Goal: Navigation & Orientation: Find specific page/section

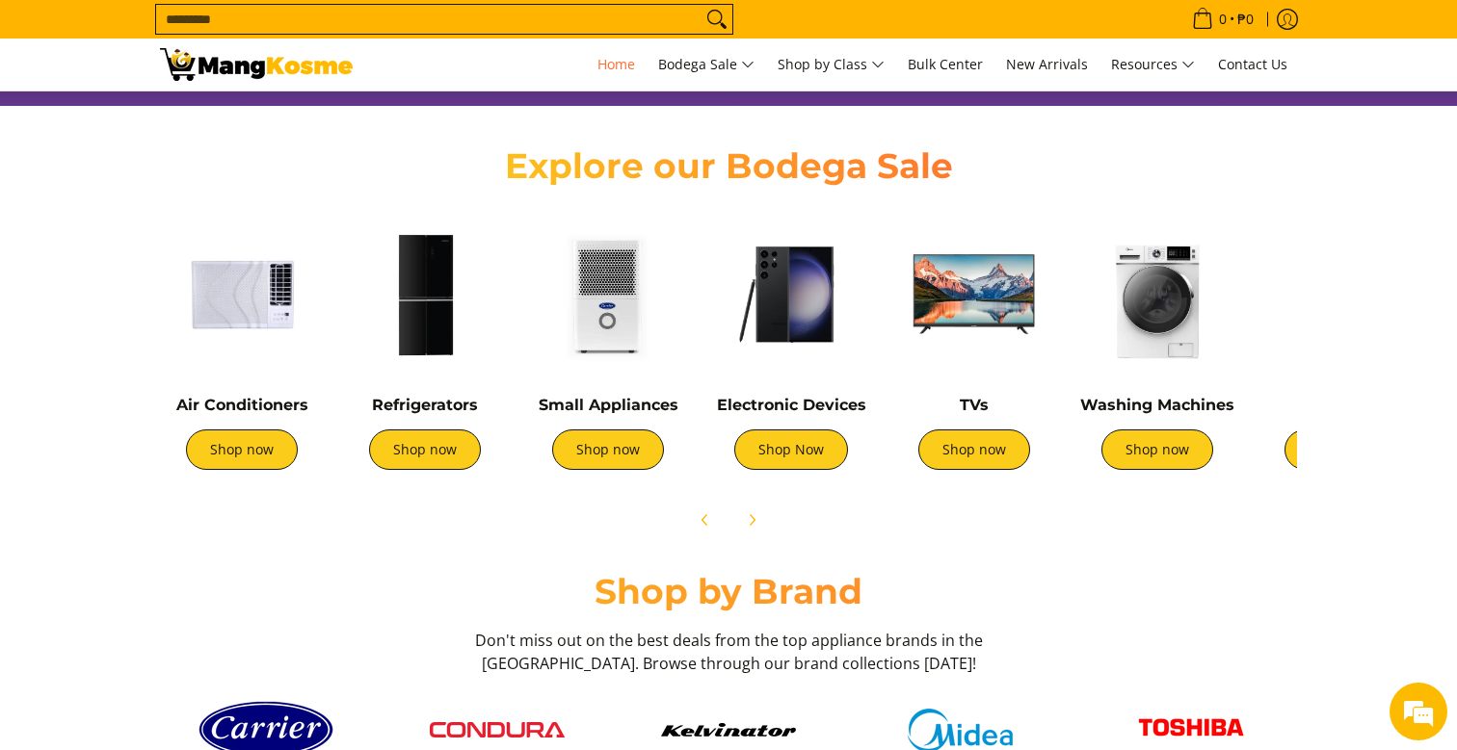
scroll to position [645, 0]
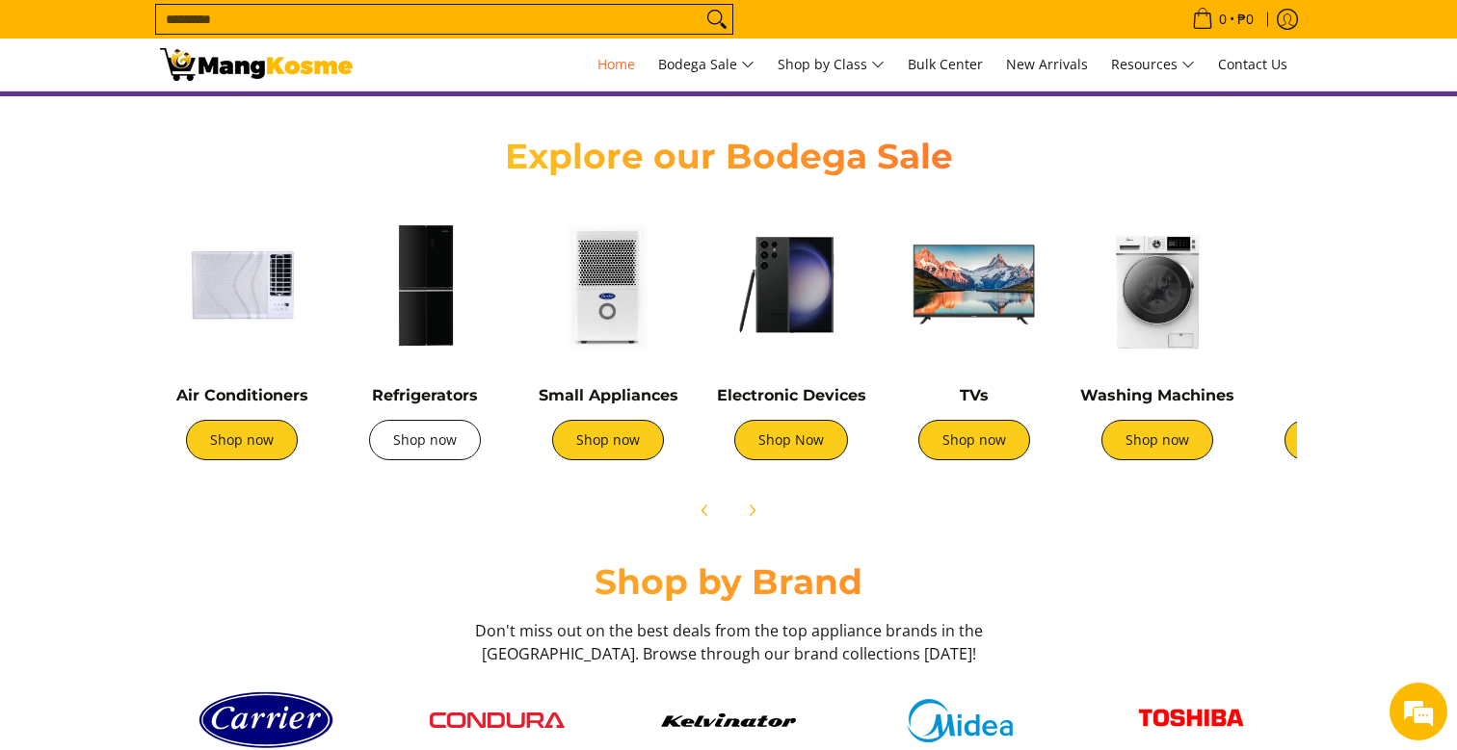
click at [425, 456] on link "Shop now" at bounding box center [425, 440] width 112 height 40
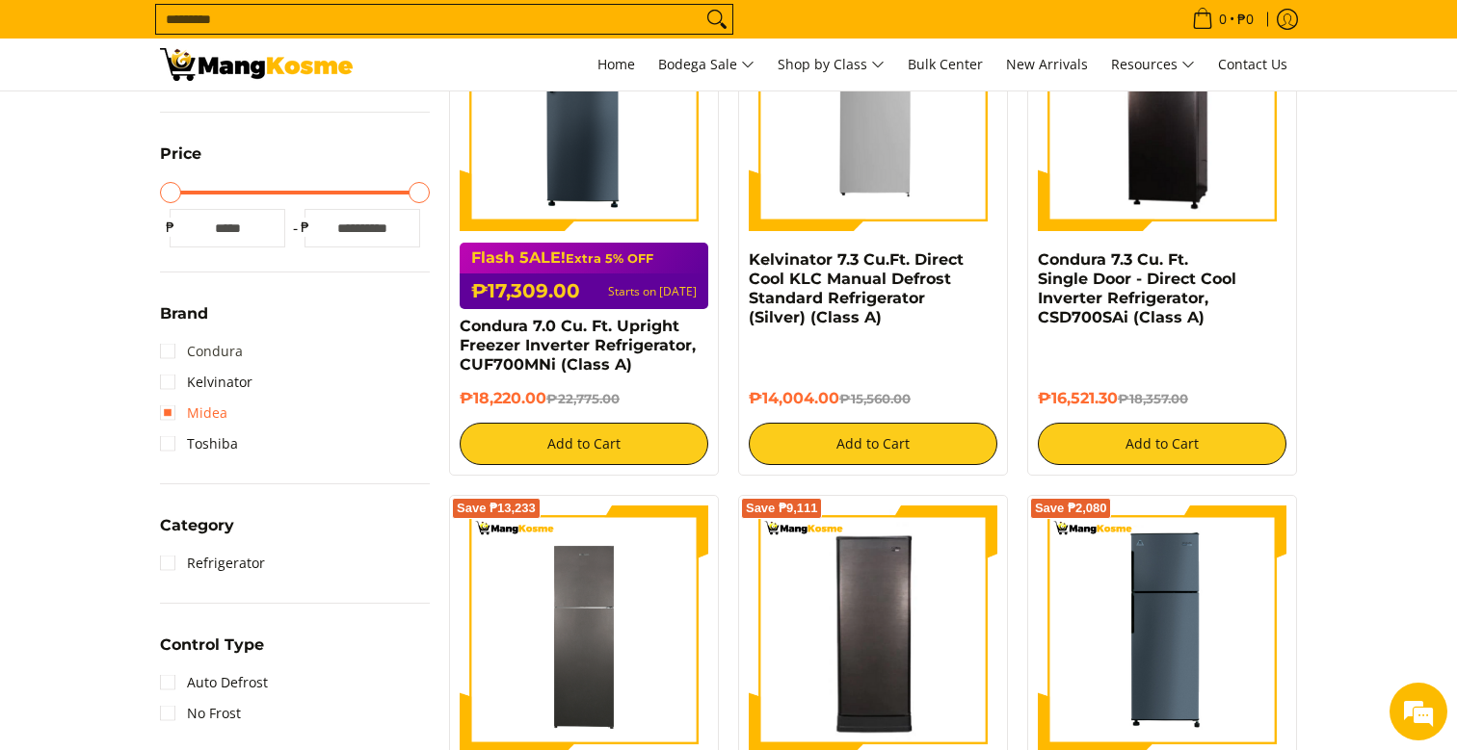
scroll to position [439, 0]
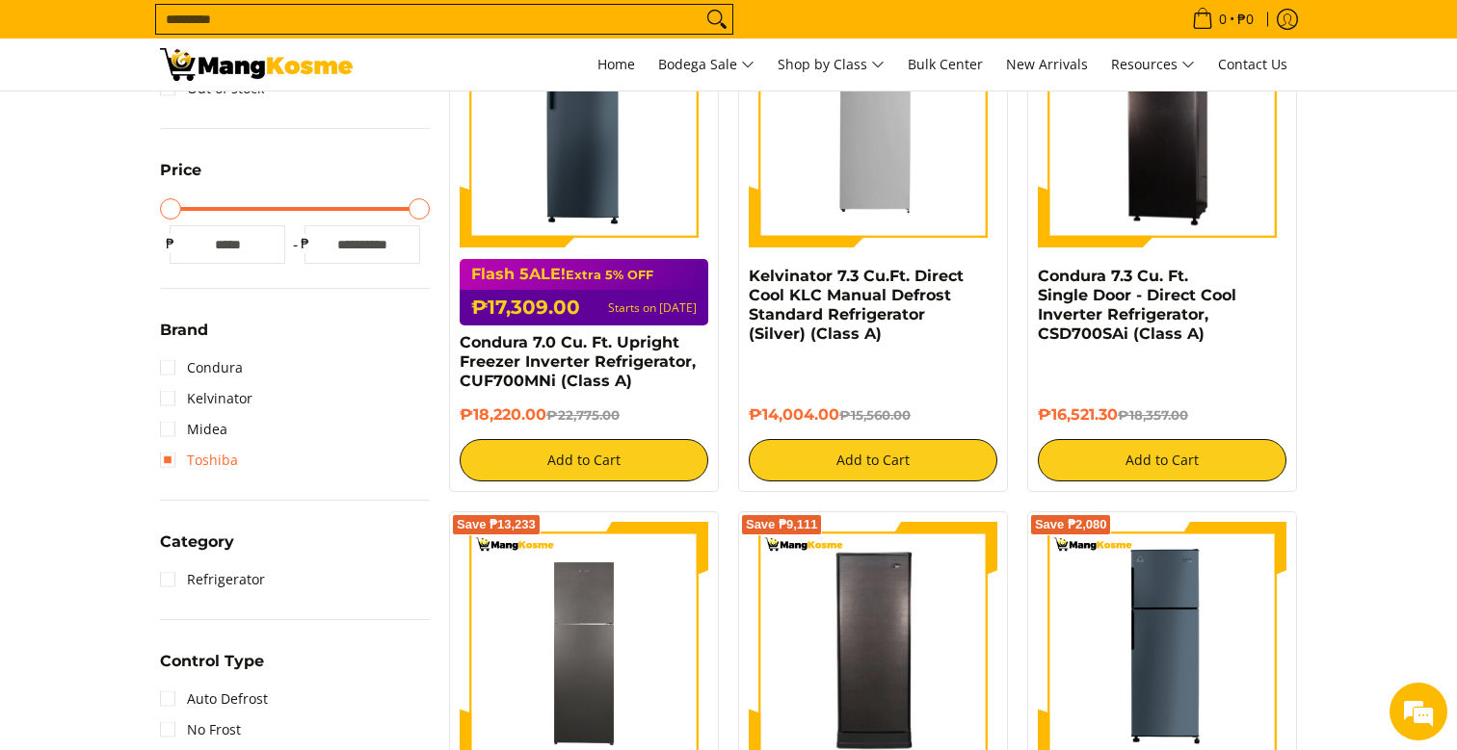
click at [170, 459] on link "Toshiba" at bounding box center [199, 460] width 78 height 31
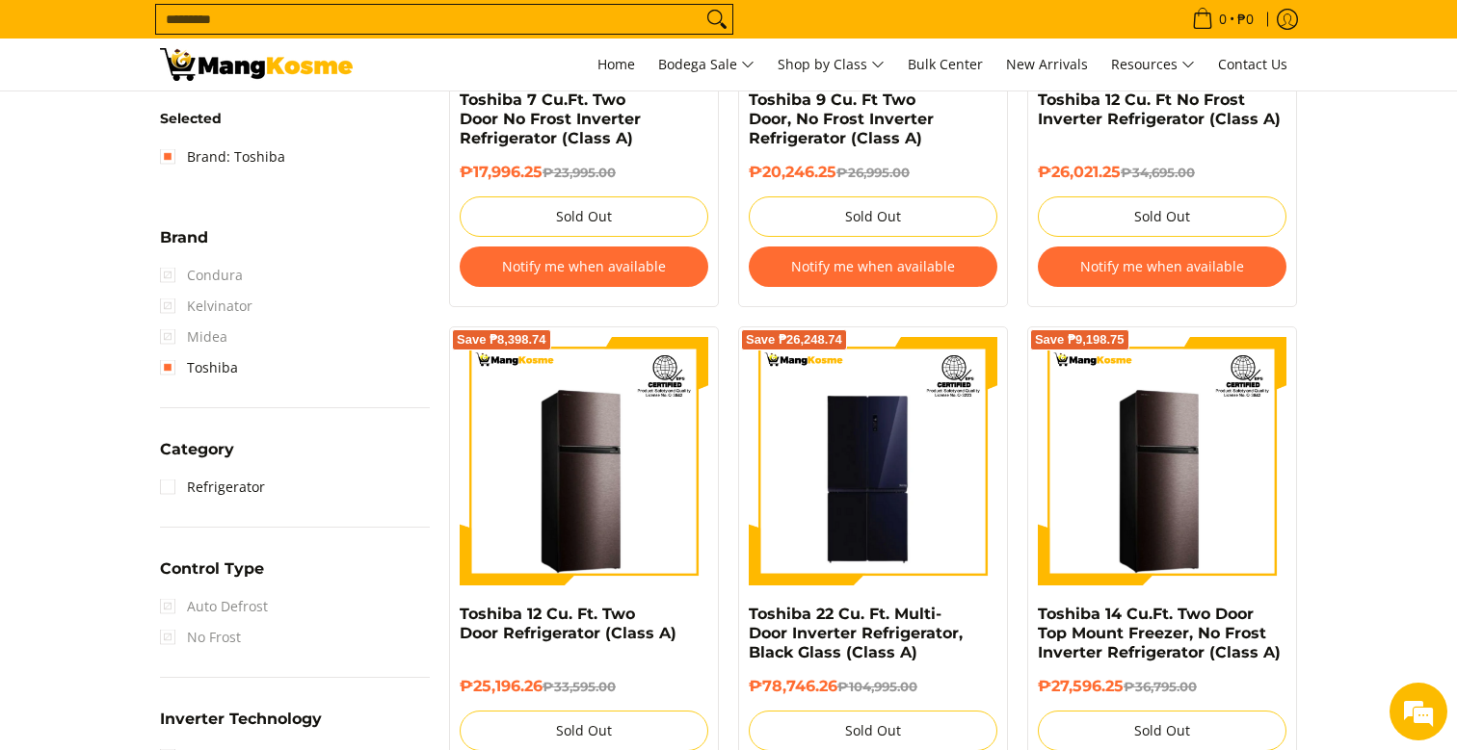
scroll to position [347, 0]
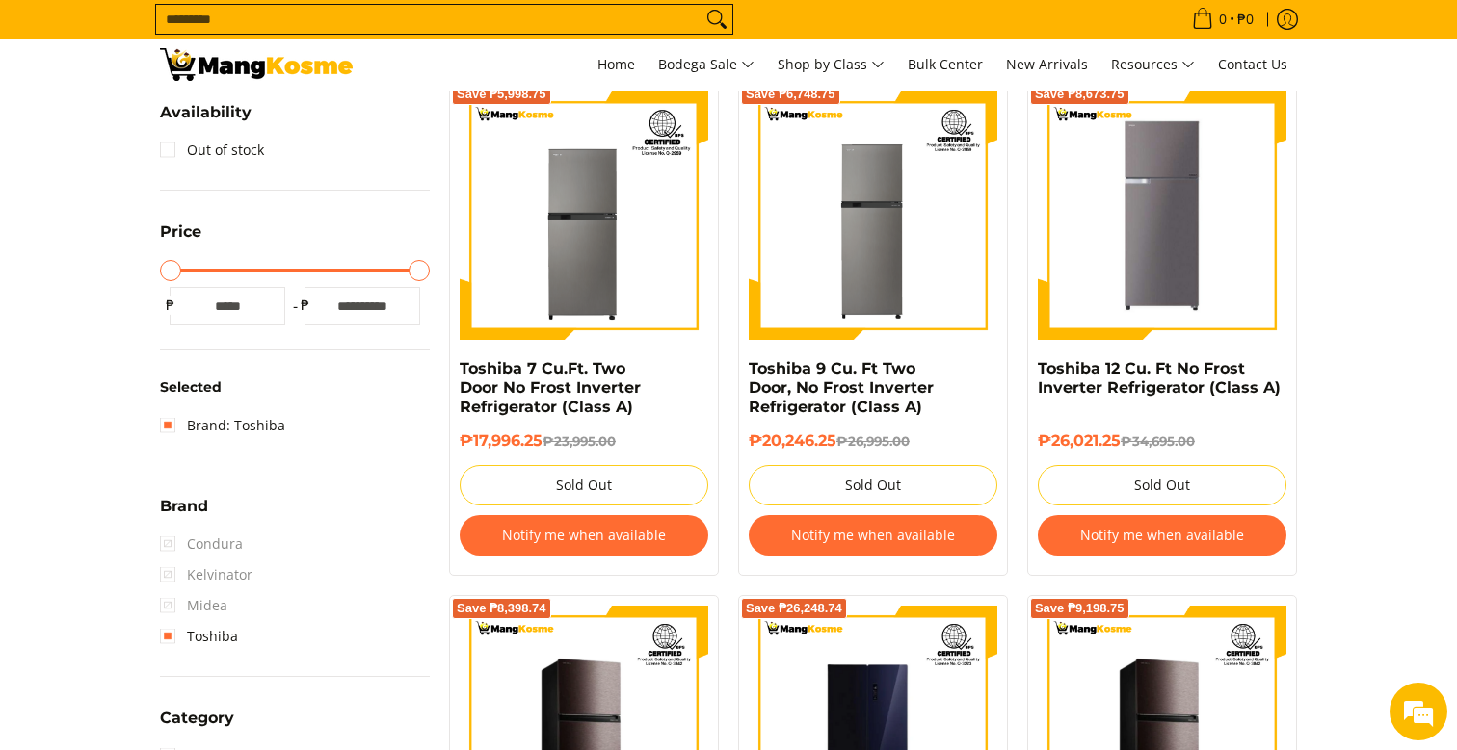
click at [172, 606] on span "Midea" at bounding box center [193, 606] width 67 height 31
click at [166, 605] on span "Midea" at bounding box center [193, 606] width 67 height 31
click at [171, 633] on link "Toshiba" at bounding box center [199, 636] width 78 height 31
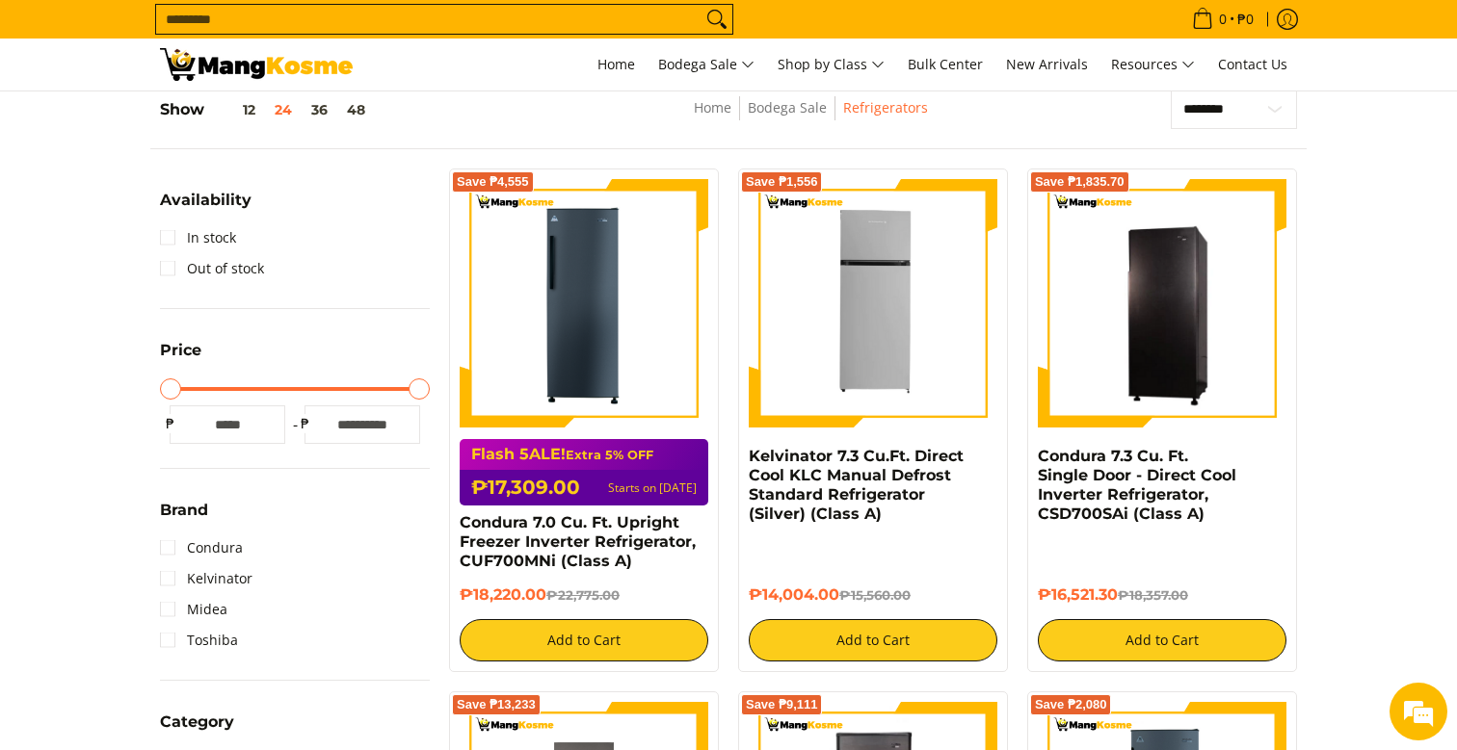
scroll to position [256, 0]
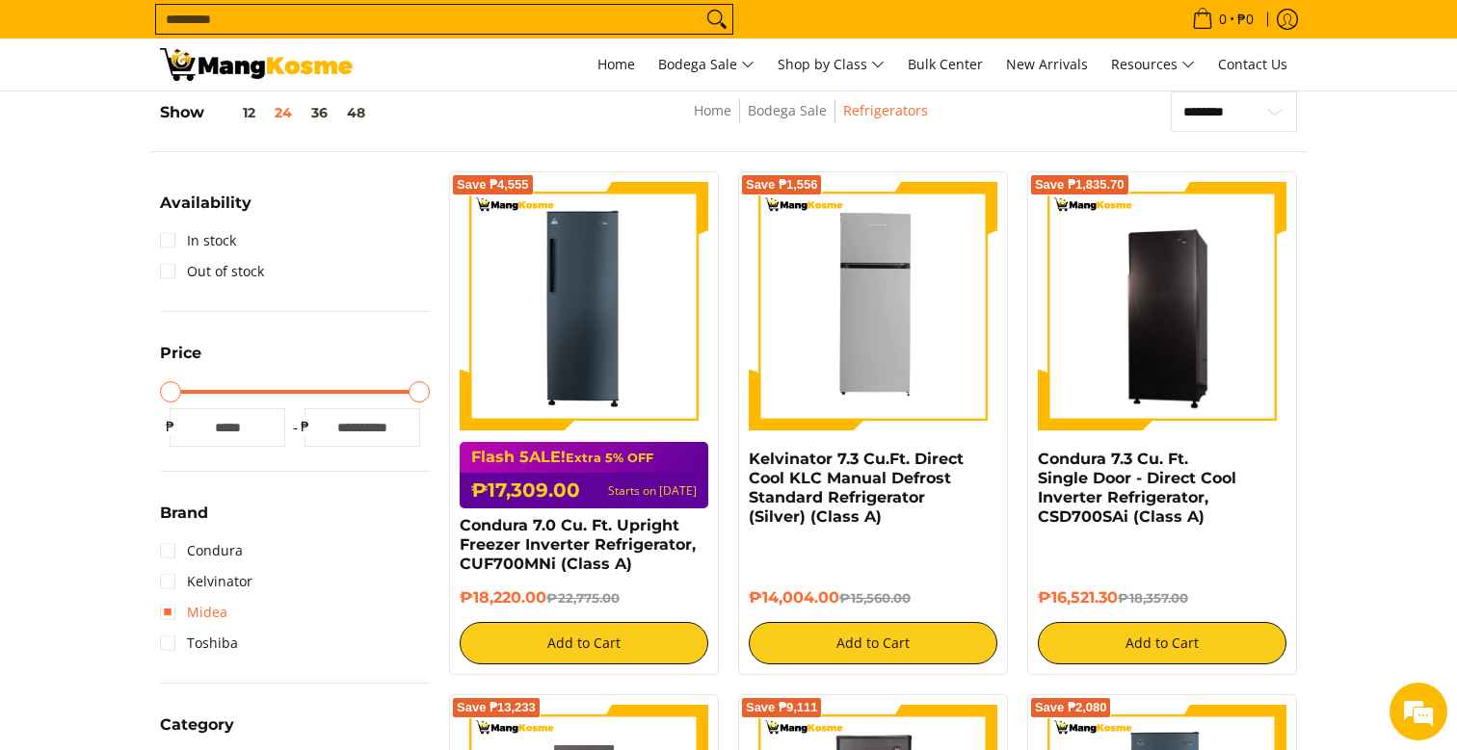
click at [172, 608] on link "Midea" at bounding box center [193, 612] width 67 height 31
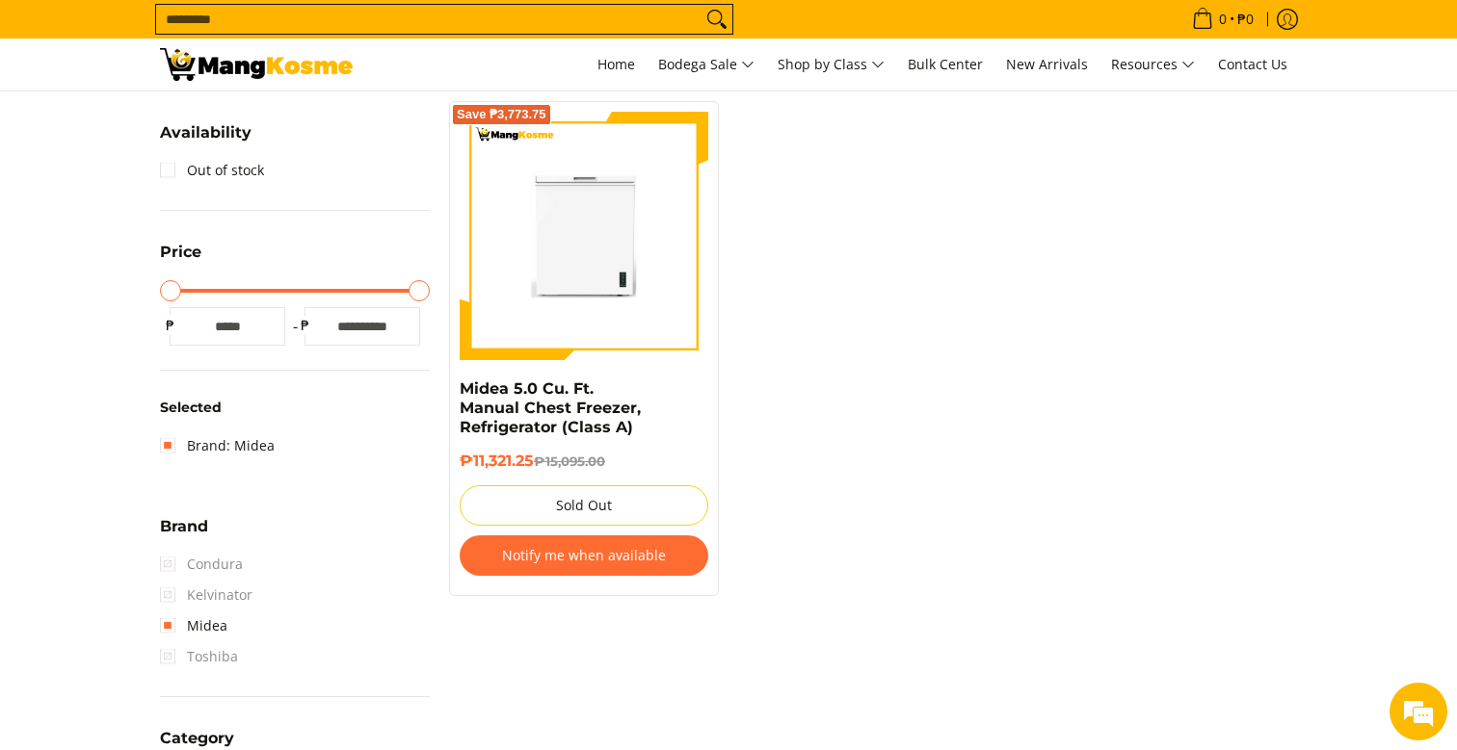
scroll to position [321, 0]
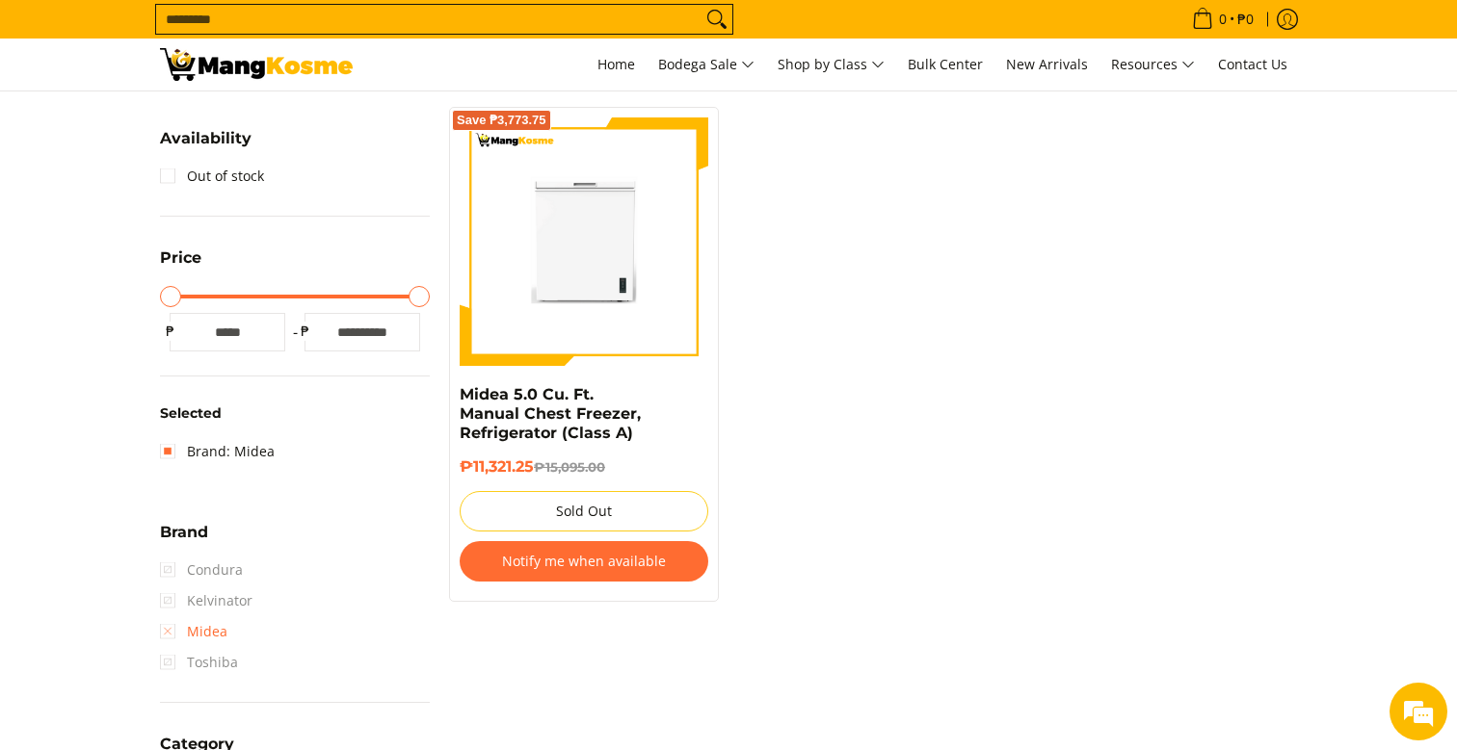
click at [170, 633] on link "Midea" at bounding box center [193, 632] width 67 height 31
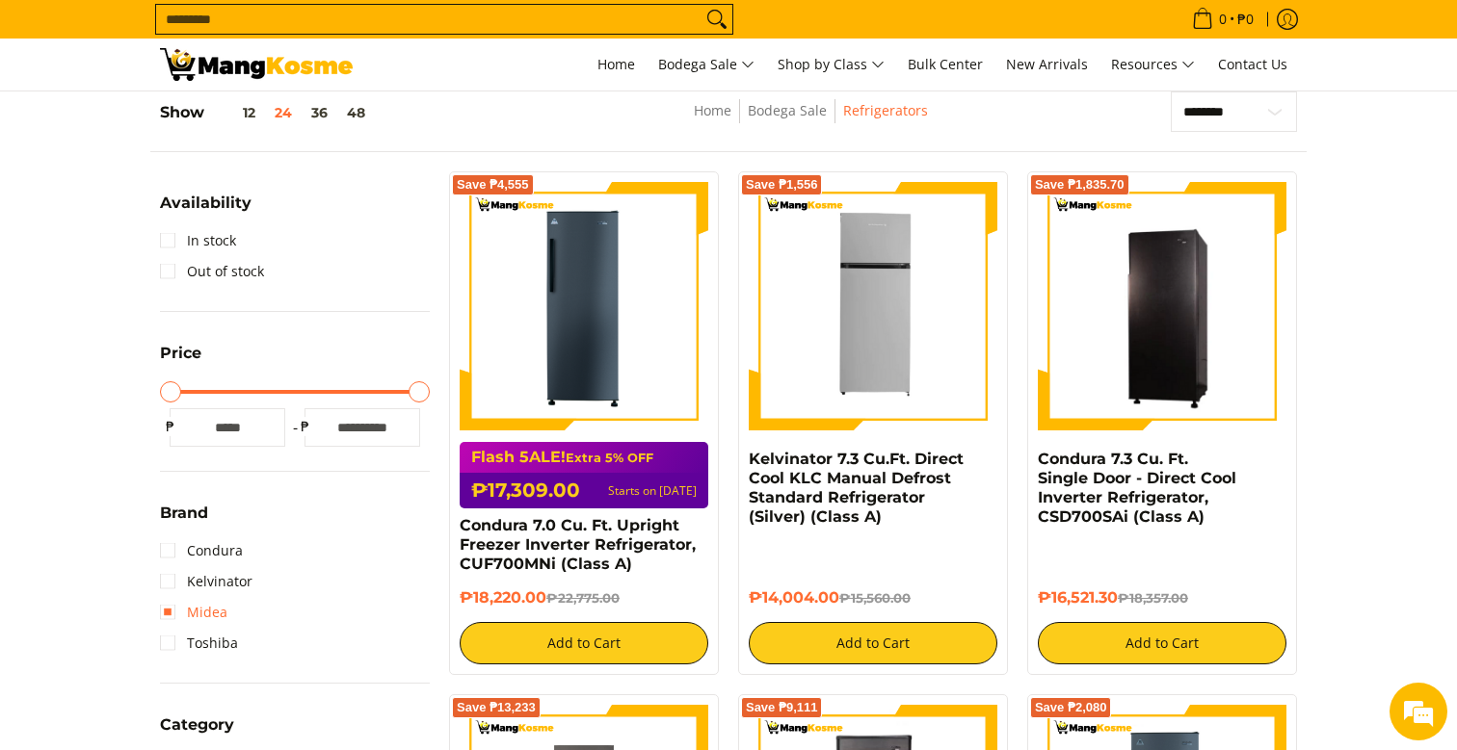
scroll to position [256, 0]
click at [167, 585] on link "Kelvinator" at bounding box center [206, 581] width 92 height 31
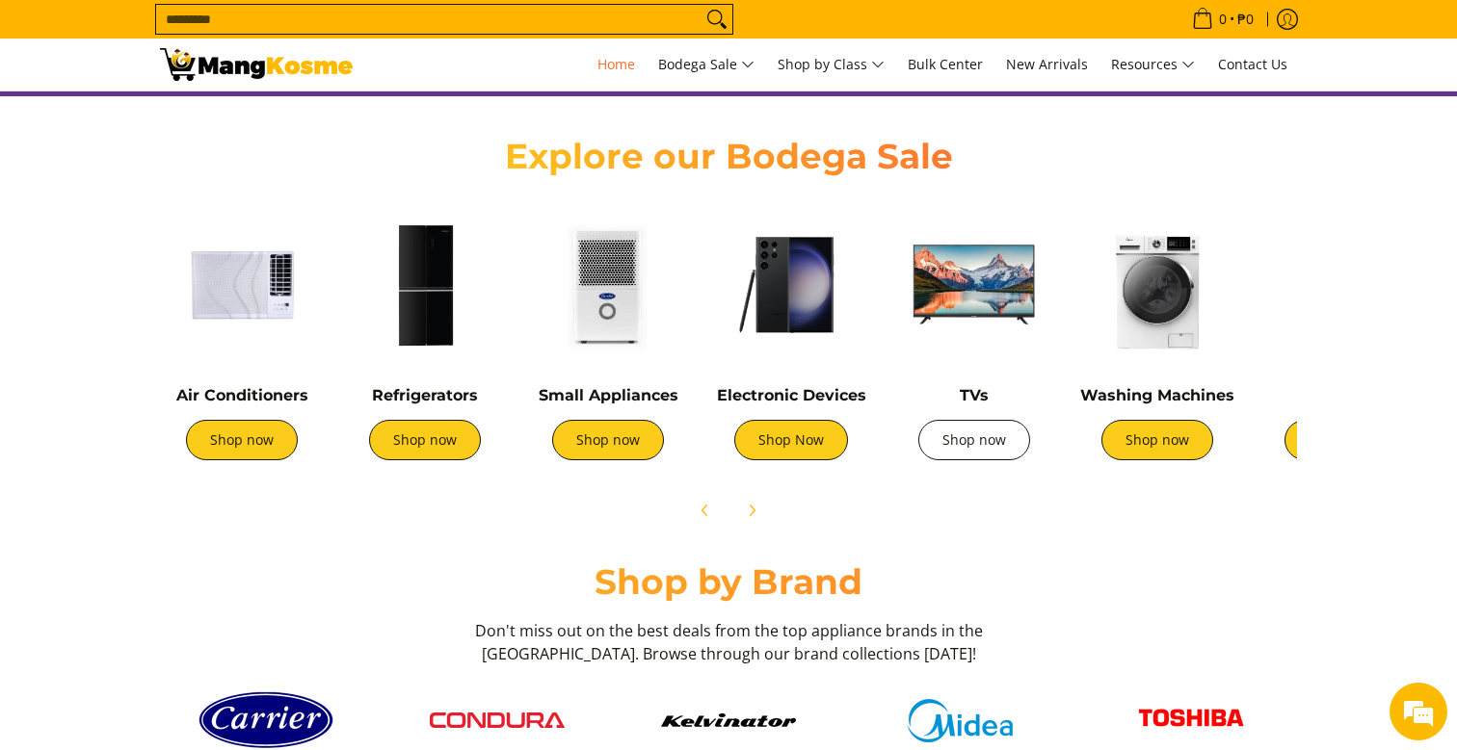
click at [957, 459] on link "Shop now" at bounding box center [974, 440] width 112 height 40
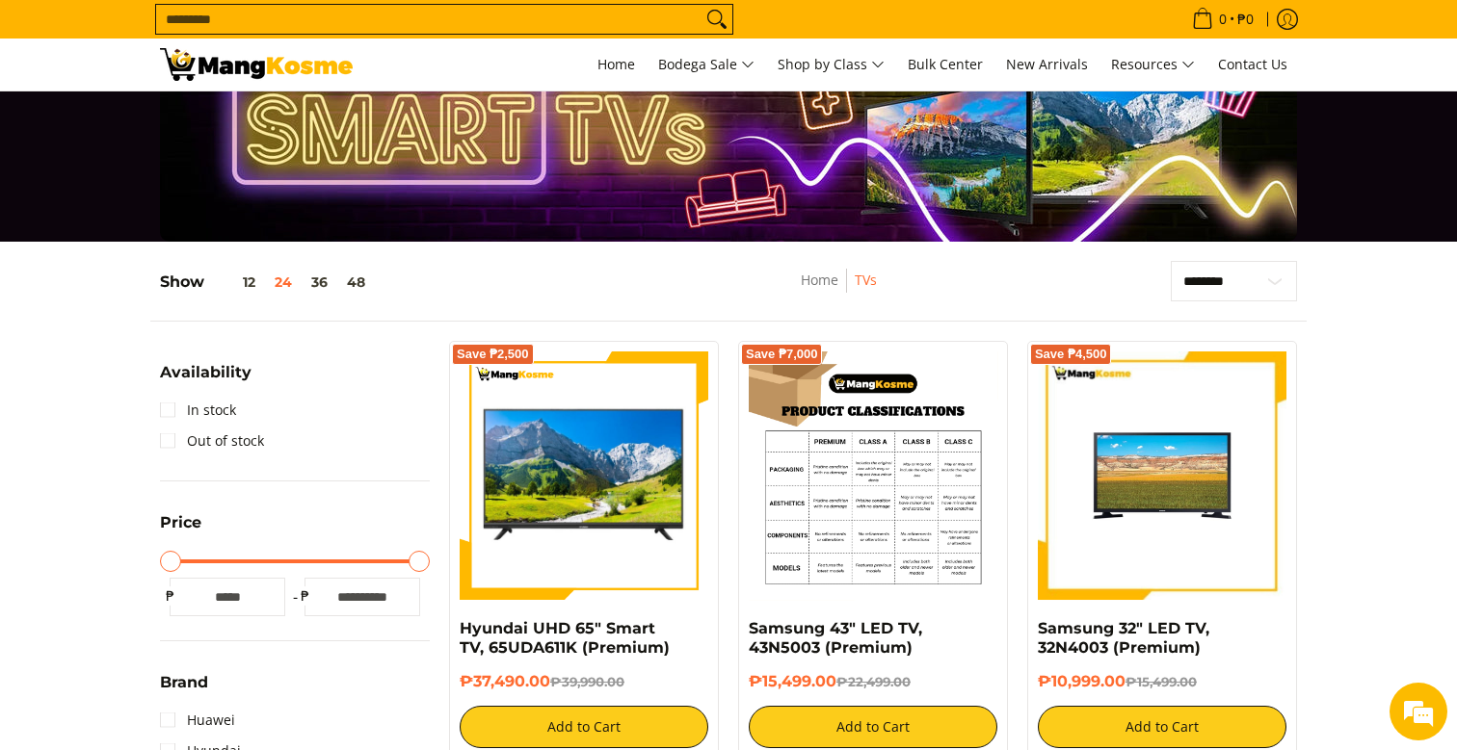
scroll to position [66, 0]
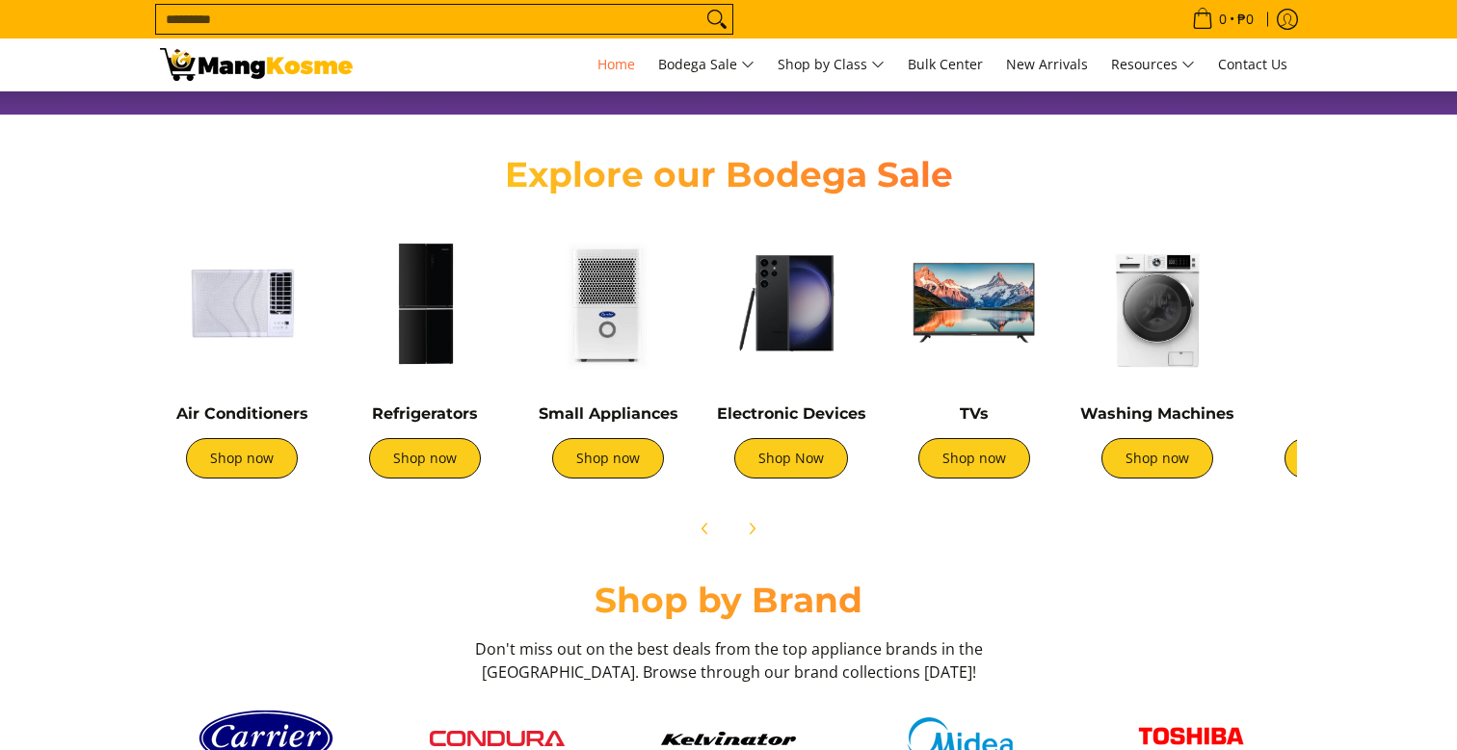
scroll to position [645, 0]
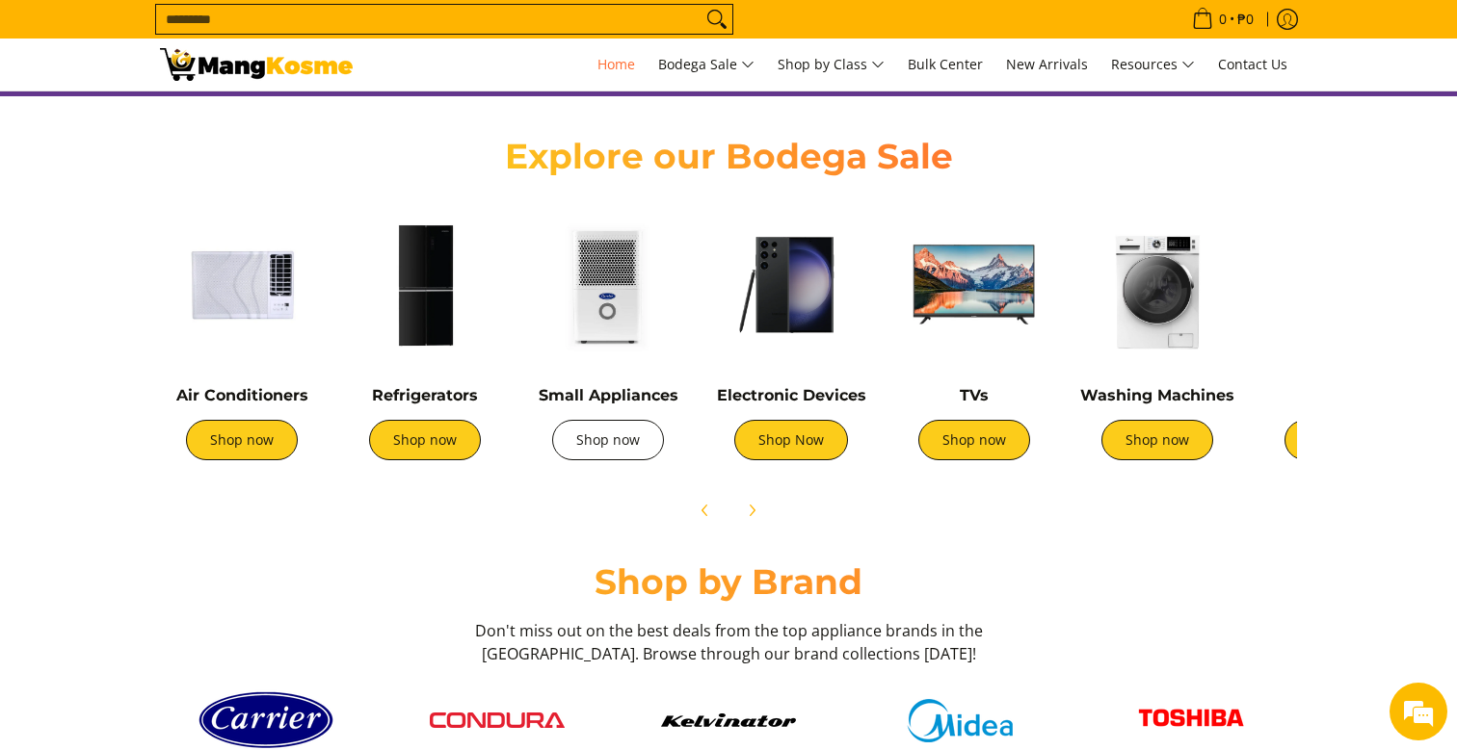
click at [591, 448] on link "Shop now" at bounding box center [608, 440] width 112 height 40
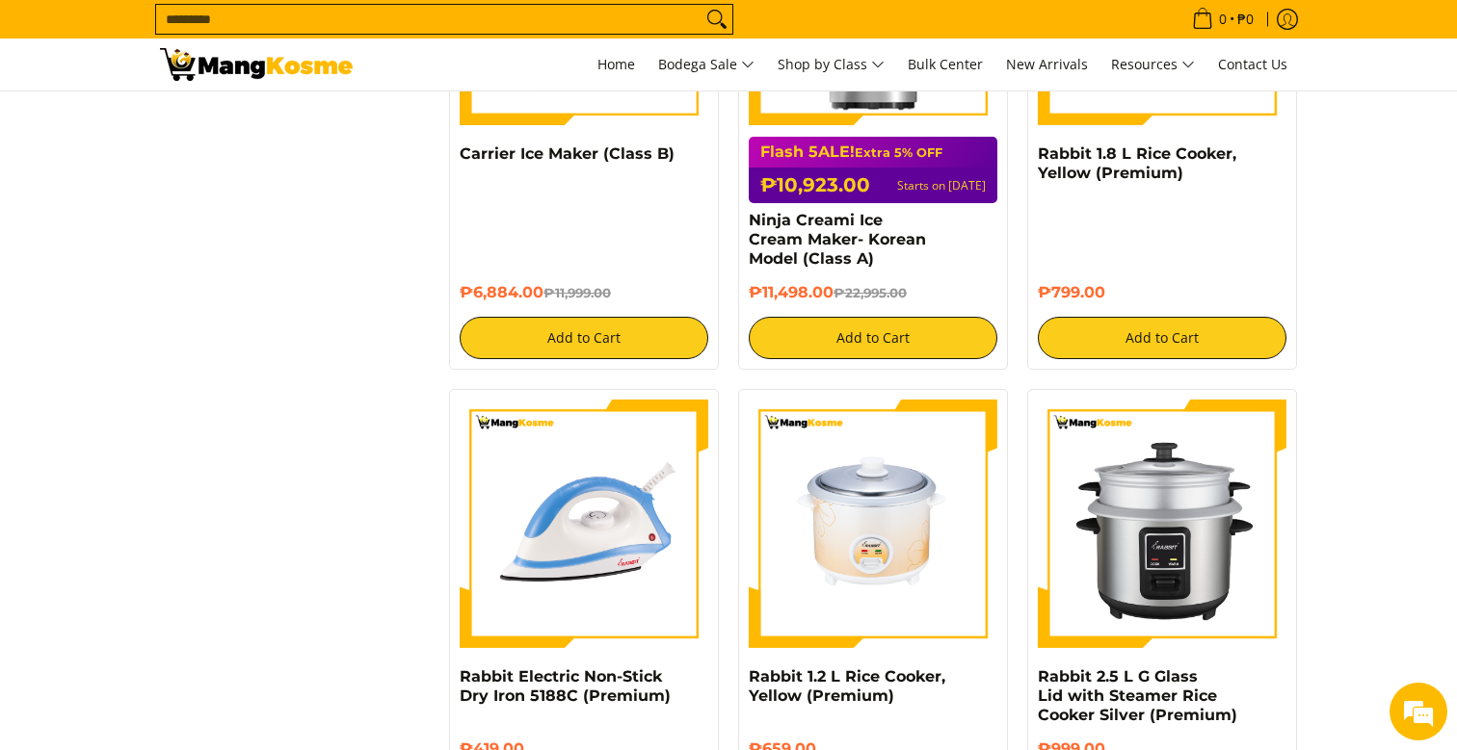
scroll to position [2083, 0]
